Goal: Information Seeking & Learning: Learn about a topic

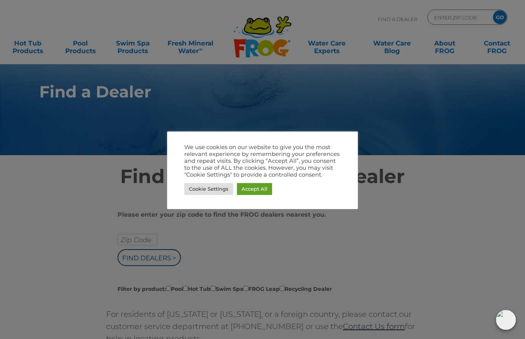
click at [257, 192] on link "Accept All" at bounding box center [254, 189] width 35 height 12
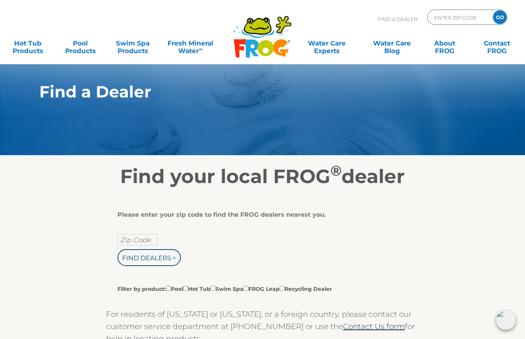
click at [139, 243] on input "Zip Code" at bounding box center [138, 239] width 40 height 11
type input "71909"
click at [140, 259] on input "Find Dealers >" at bounding box center [149, 257] width 63 height 17
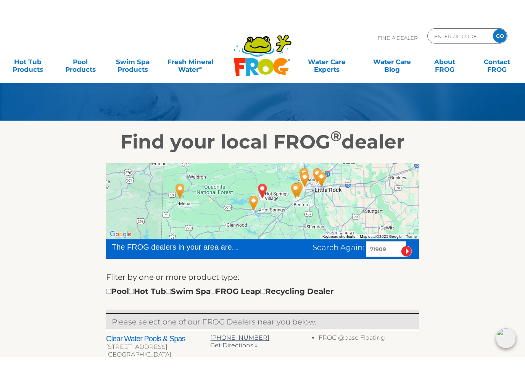
scroll to position [55, 0]
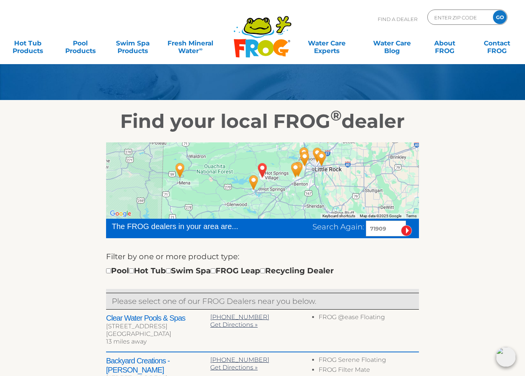
click at [134, 270] on input "checkbox" at bounding box center [131, 270] width 5 height 5
checkbox input "true"
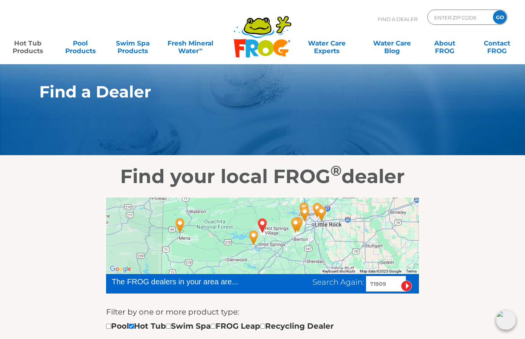
click at [27, 49] on link "Hot Tub Products" at bounding box center [28, 43] width 41 height 15
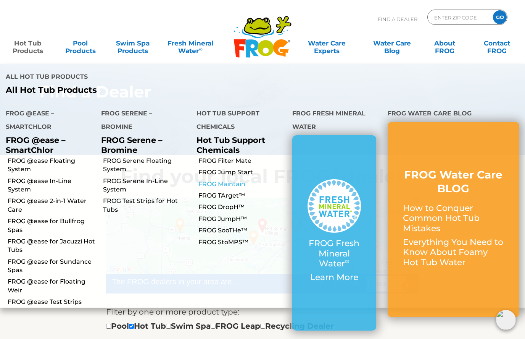
click at [227, 180] on link "FROG Maintain" at bounding box center [243, 184] width 88 height 8
